Goal: Check status: Check status

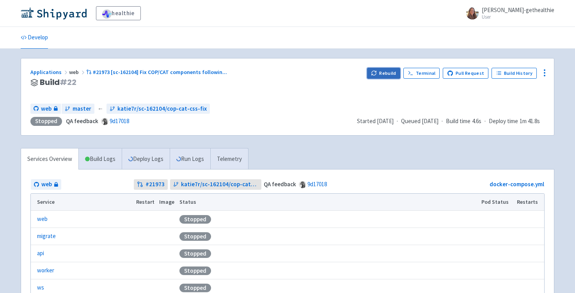
click at [388, 72] on button "Rebuild" at bounding box center [384, 73] width 34 height 11
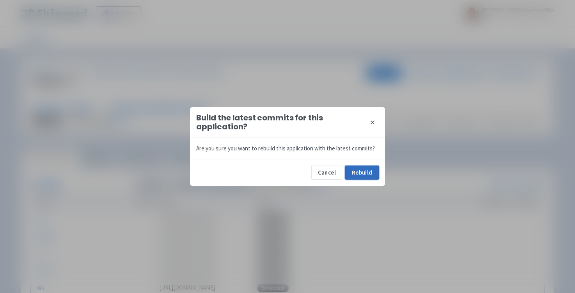
click at [363, 171] on button "Rebuild" at bounding box center [362, 173] width 34 height 14
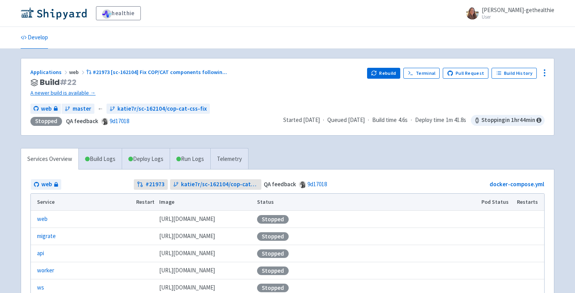
drag, startPoint x: 8, startPoint y: 235, endPoint x: 450, endPoint y: 2, distance: 499.3
click at [76, 93] on link "A newer build is available →" at bounding box center [195, 93] width 330 height 9
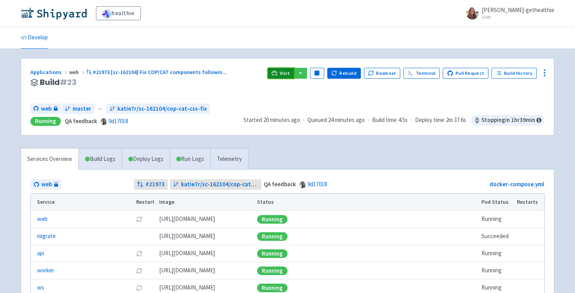
click at [283, 76] on link "Visit" at bounding box center [281, 73] width 27 height 11
